Goal: Transaction & Acquisition: Obtain resource

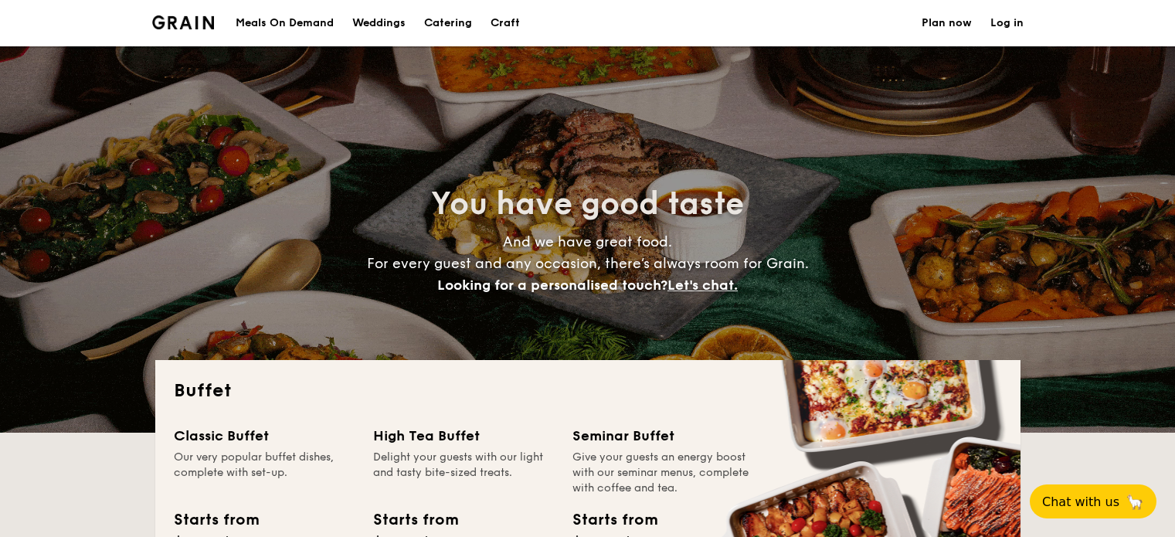
select select
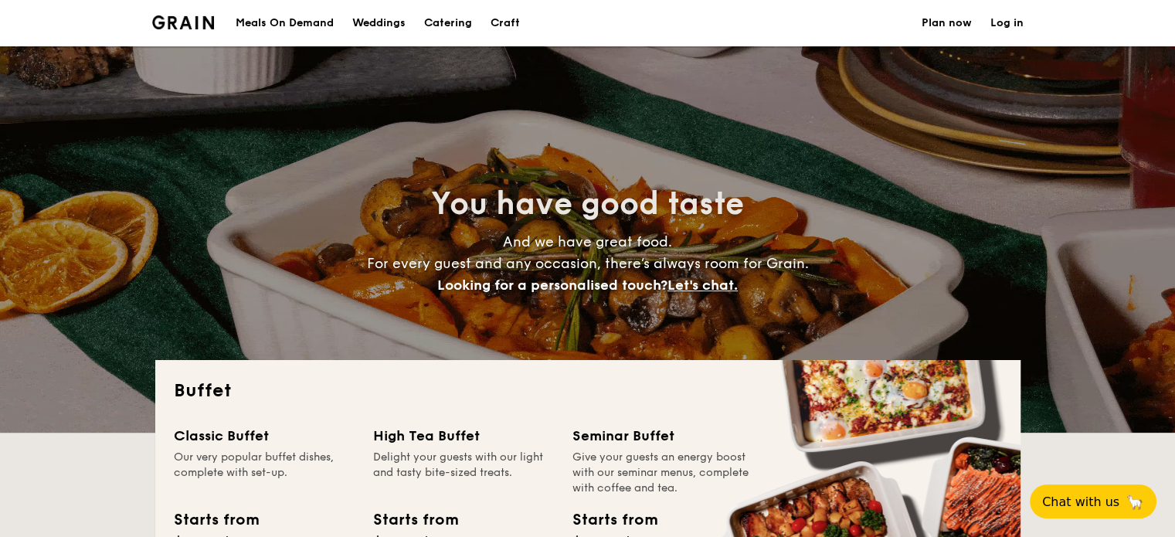
click at [436, 17] on h1 "Catering" at bounding box center [448, 23] width 48 height 46
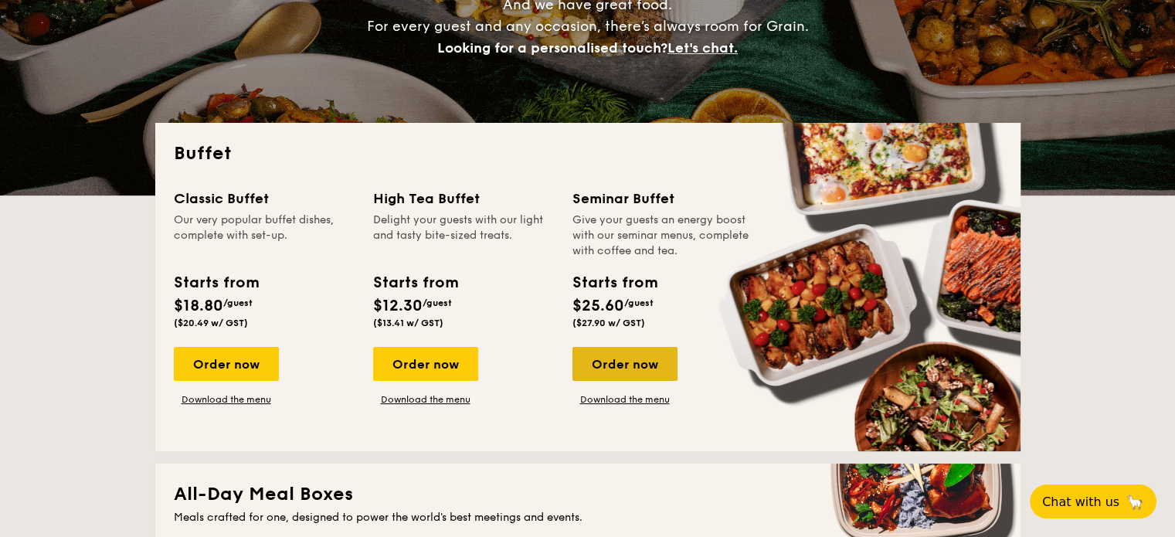
scroll to position [386, 0]
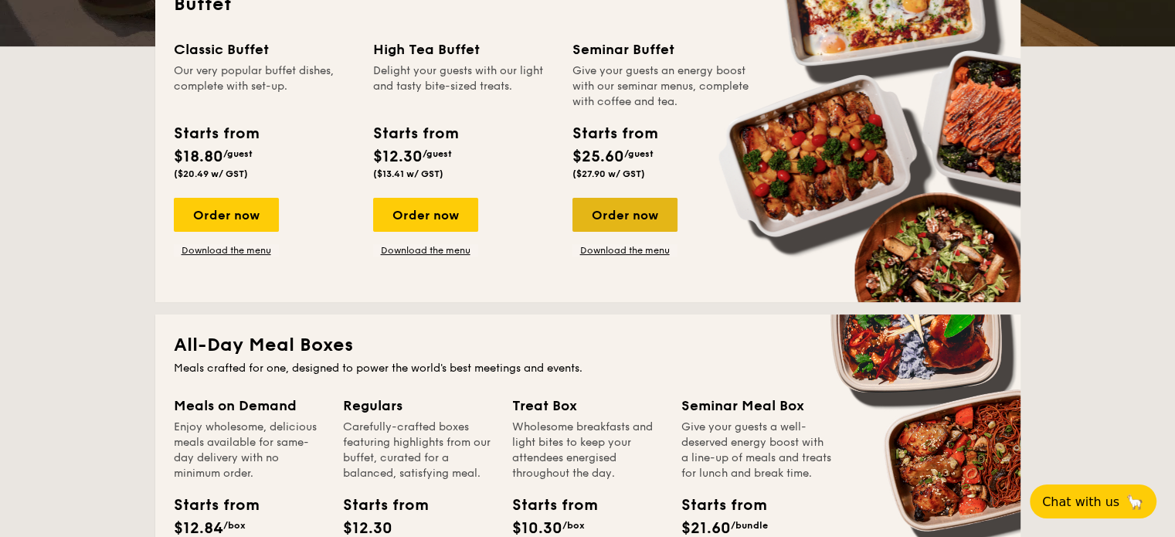
click at [630, 204] on div "Order now" at bounding box center [624, 215] width 105 height 34
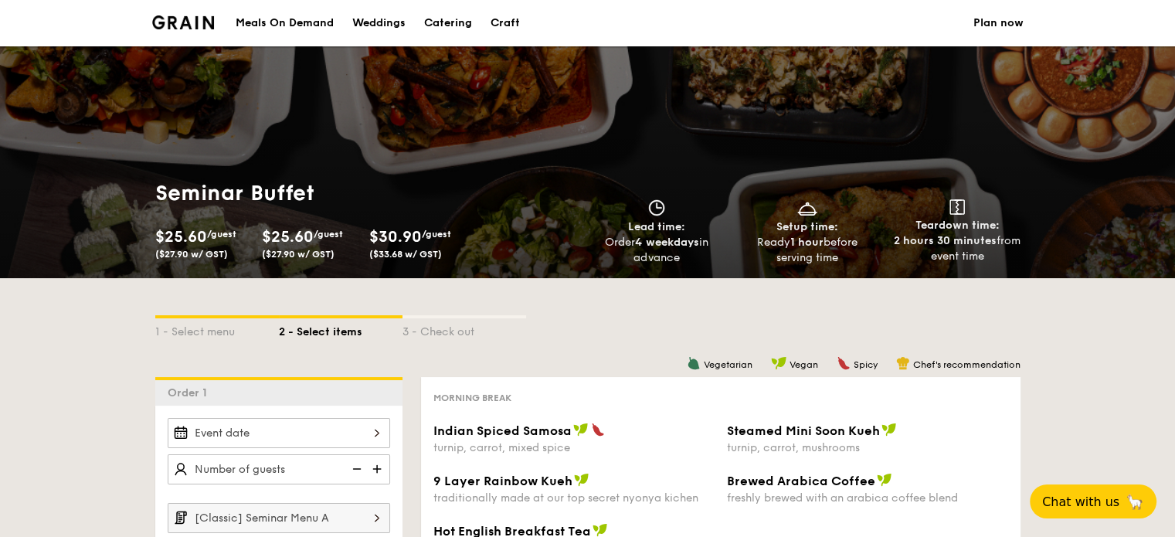
scroll to position [386, 0]
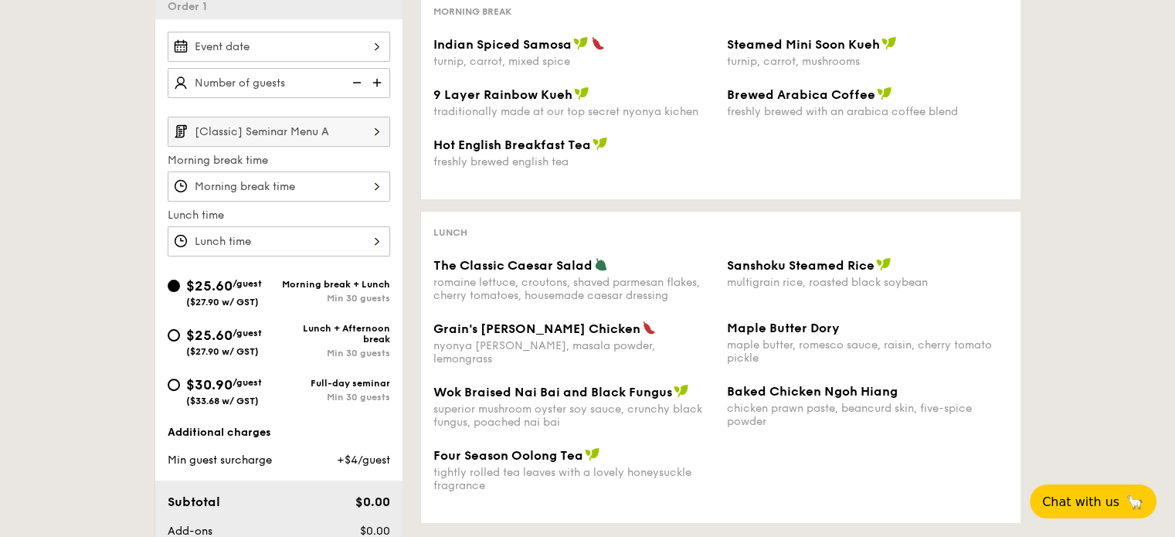
select select
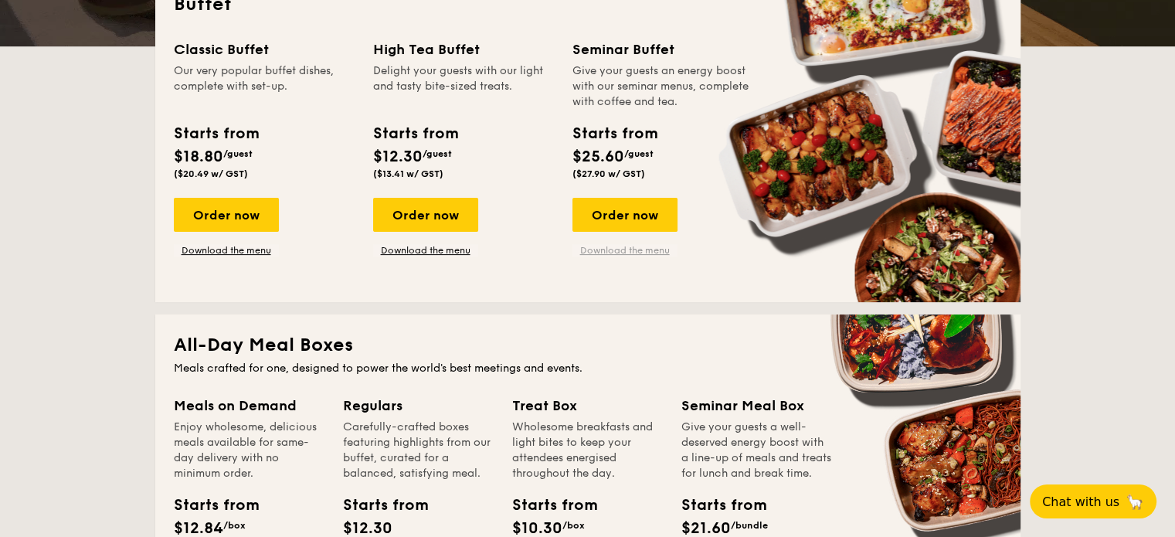
click at [649, 247] on link "Download the menu" at bounding box center [624, 250] width 105 height 12
